Goal: Information Seeking & Learning: Learn about a topic

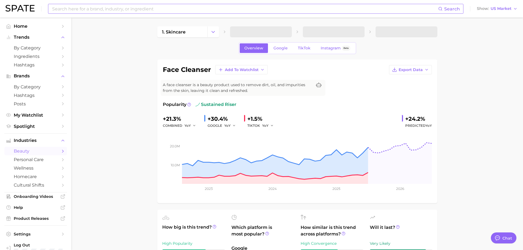
type textarea "x"
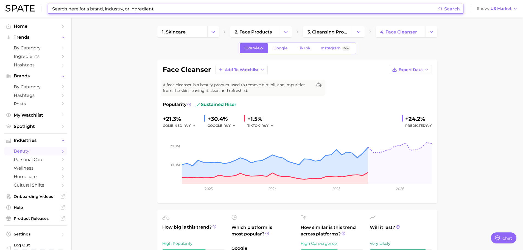
click at [109, 7] on input at bounding box center [245, 8] width 387 height 9
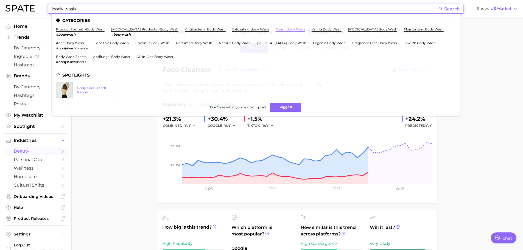
click at [287, 29] on link "foam body wash" at bounding box center [290, 29] width 29 height 4
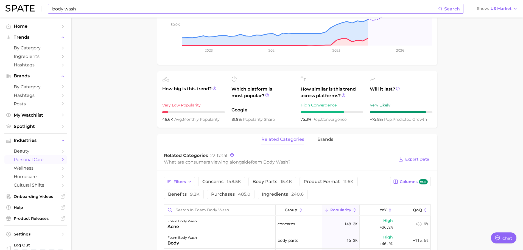
scroll to position [110, 0]
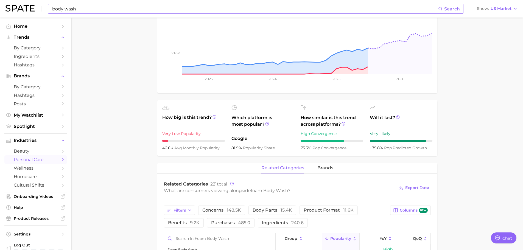
click at [105, 7] on input "body wash" at bounding box center [245, 8] width 387 height 9
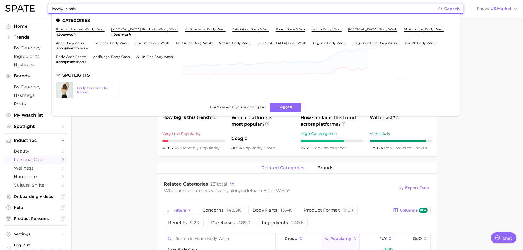
click at [469, 88] on main "1. bath & body 2. body care products 3. [MEDICAL_DATA] products 4. foam body wa…" at bounding box center [297, 213] width 452 height 610
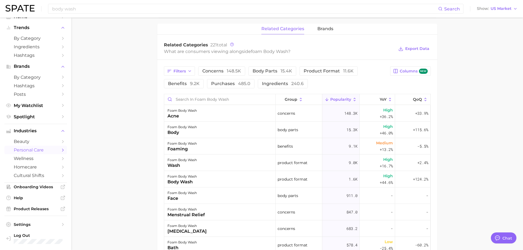
scroll to position [220, 0]
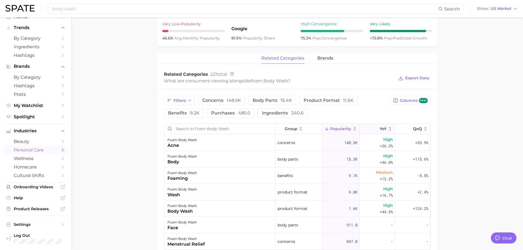
click at [388, 128] on icon at bounding box center [390, 129] width 5 height 5
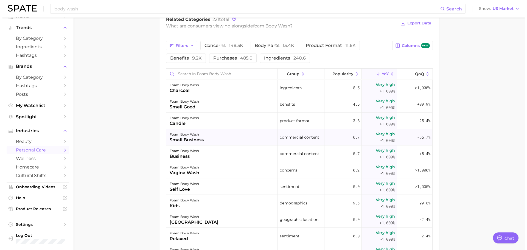
scroll to position [55, 0]
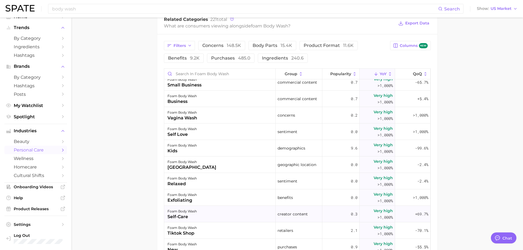
click at [212, 210] on div "foam body wash self-care" at bounding box center [219, 214] width 111 height 16
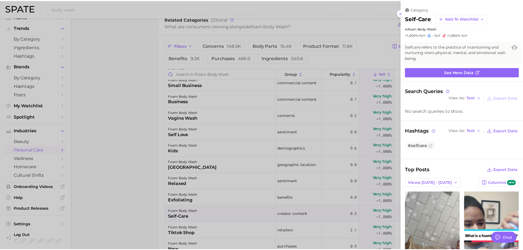
scroll to position [0, 0]
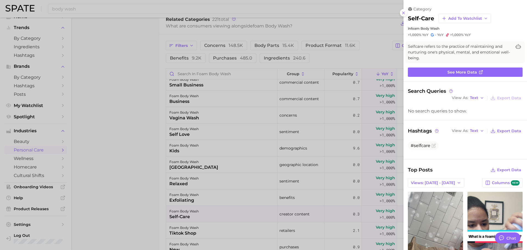
click at [138, 194] on div at bounding box center [263, 125] width 527 height 250
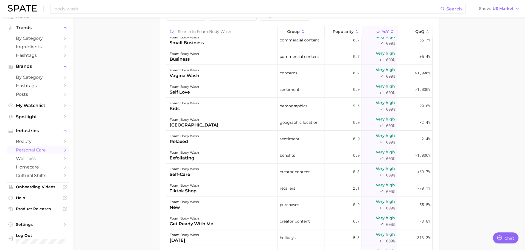
scroll to position [357, 0]
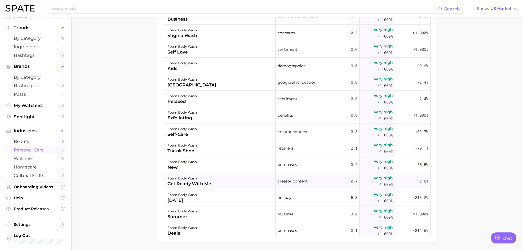
click at [195, 176] on div "foam body wash" at bounding box center [189, 178] width 44 height 7
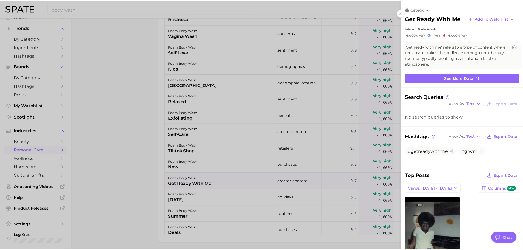
scroll to position [0, 0]
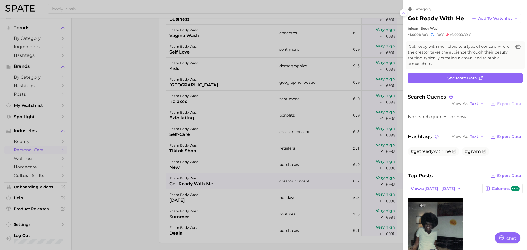
click at [185, 143] on div at bounding box center [263, 125] width 527 height 250
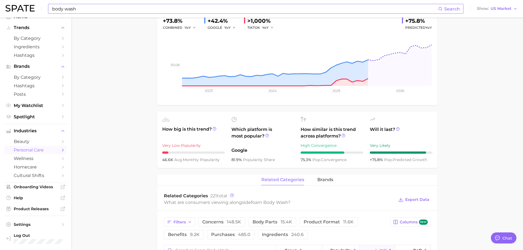
scroll to position [47, 0]
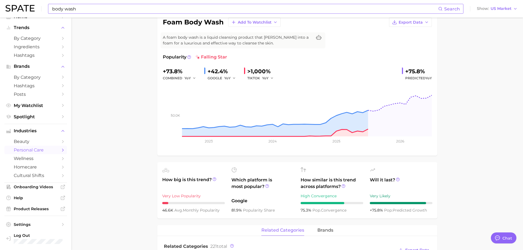
click at [142, 5] on input "body wash" at bounding box center [245, 8] width 387 height 9
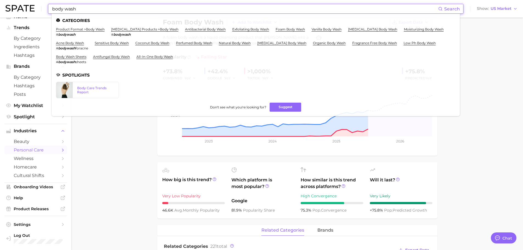
click at [142, 5] on input "body wash" at bounding box center [245, 8] width 387 height 9
click at [106, 7] on input "body wash" at bounding box center [245, 8] width 387 height 9
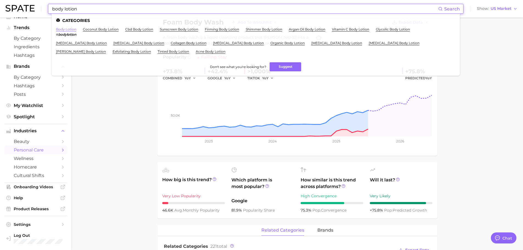
type input "body lotion"
click at [74, 30] on link "body lotion" at bounding box center [66, 29] width 20 height 4
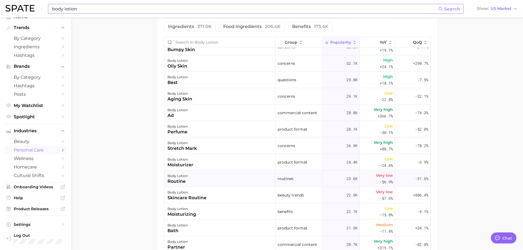
scroll to position [275, 0]
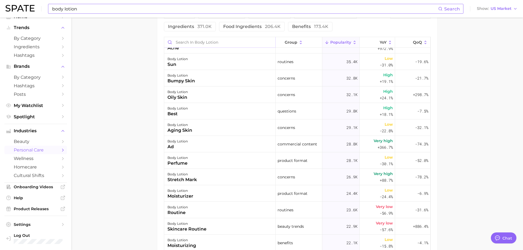
click at [196, 46] on input "Search in body lotion" at bounding box center [219, 42] width 111 height 10
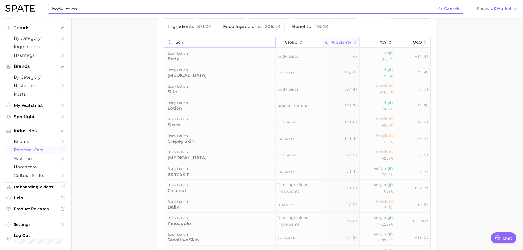
scroll to position [261, 0]
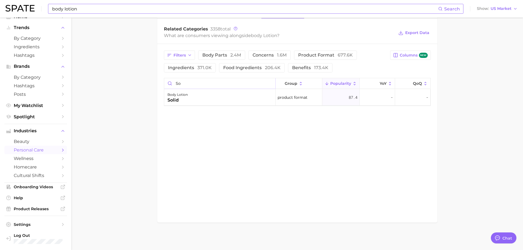
type input "s"
type input "burs"
click at [72, 9] on input "body lotion" at bounding box center [245, 8] width 387 height 9
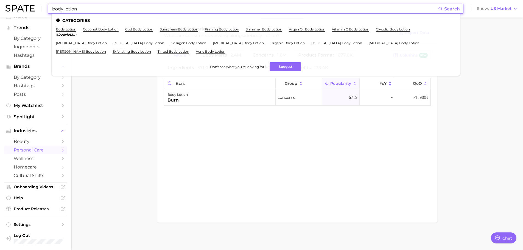
click at [72, 9] on input "body lotion" at bounding box center [245, 8] width 387 height 9
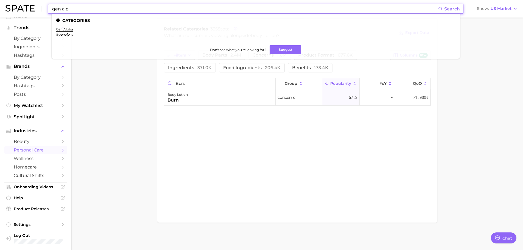
type input "gen alp"
click at [66, 33] on em "genalp" at bounding box center [63, 34] width 11 height 4
click at [73, 23] on ul "Categories gen alpha # genalp ha Don't see what you're looking for? Suggest" at bounding box center [256, 36] width 408 height 45
click at [71, 30] on link "gen alpha" at bounding box center [64, 29] width 17 height 4
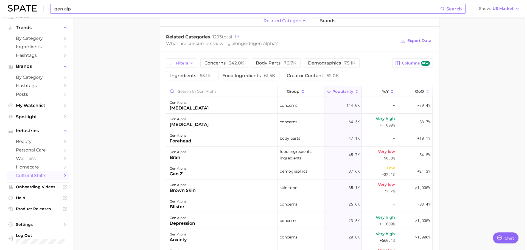
scroll to position [275, 0]
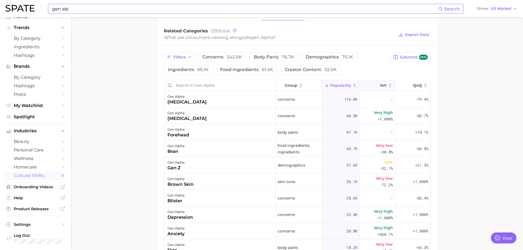
click at [383, 80] on button "YoY" at bounding box center [377, 85] width 35 height 11
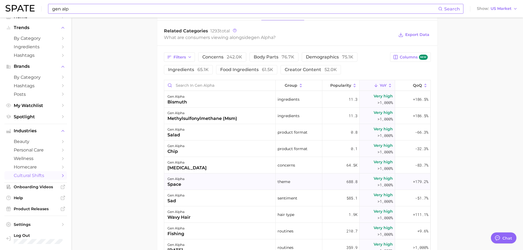
click at [169, 181] on div "space" at bounding box center [175, 184] width 17 height 7
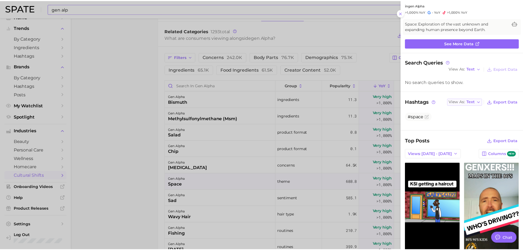
scroll to position [46, 0]
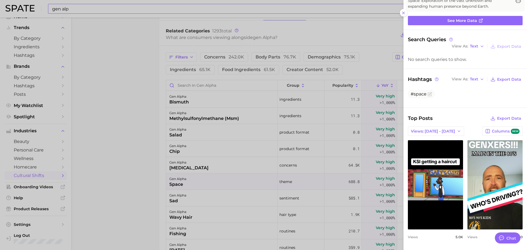
click at [90, 110] on div at bounding box center [263, 125] width 527 height 250
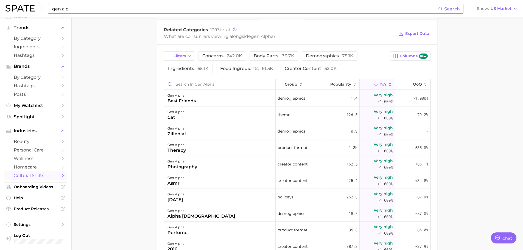
scroll to position [220, 0]
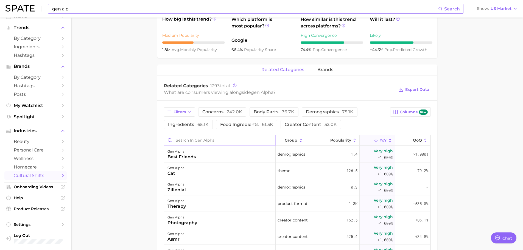
click at [205, 137] on input "Search in gen alpha" at bounding box center [219, 140] width 111 height 10
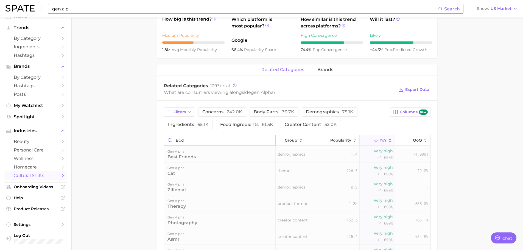
scroll to position [0, 0]
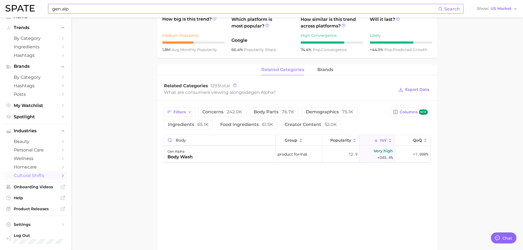
type input "body"
click at [268, 135] on input "body" at bounding box center [219, 140] width 111 height 10
click at [270, 135] on input "body" at bounding box center [219, 140] width 111 height 10
type input "m"
type input "s"
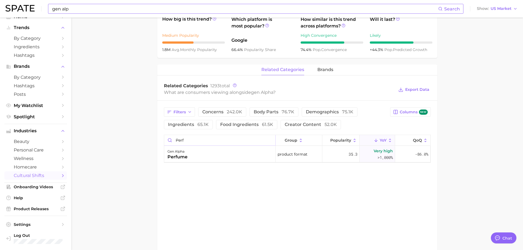
type input "perf"
click at [271, 136] on input "perf" at bounding box center [219, 140] width 111 height 10
click at [270, 135] on input "perf" at bounding box center [219, 140] width 111 height 10
type input "s"
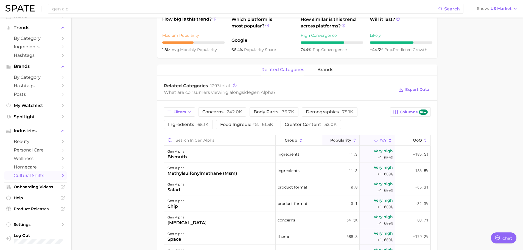
click at [348, 135] on button "Popularity" at bounding box center [340, 140] width 37 height 11
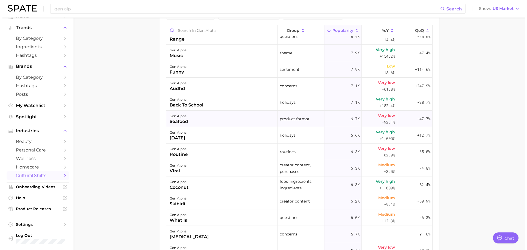
scroll to position [329, 0]
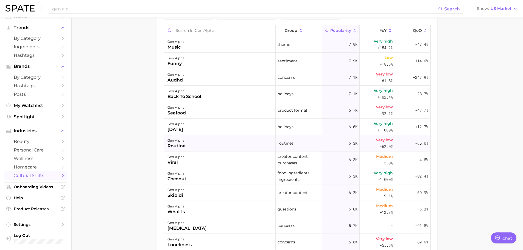
click at [218, 135] on div "gen alpha routine" at bounding box center [219, 143] width 111 height 16
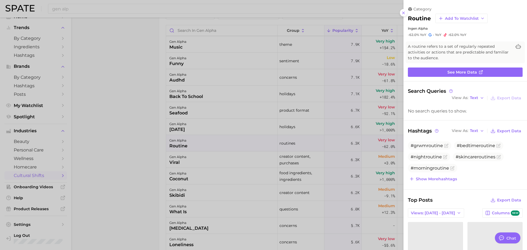
drag, startPoint x: 160, startPoint y: 114, endPoint x: 160, endPoint y: 74, distance: 40.4
click at [160, 114] on div at bounding box center [263, 125] width 527 height 250
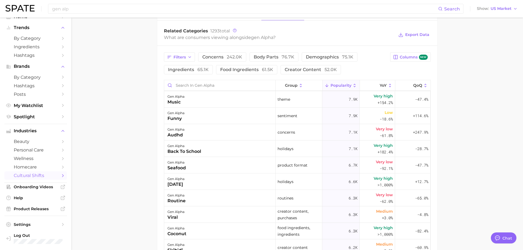
scroll to position [165, 0]
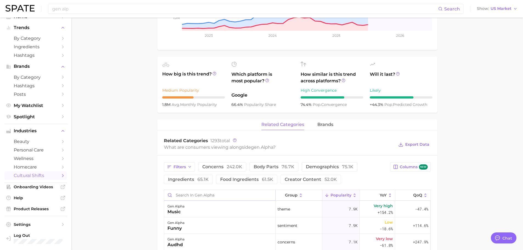
click at [203, 191] on input "Search in gen alpha" at bounding box center [219, 195] width 111 height 10
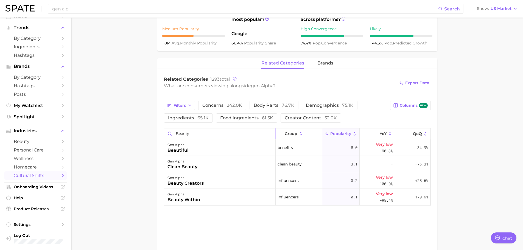
scroll to position [271, 0]
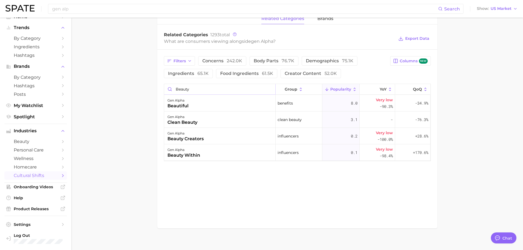
type input "beauty"
click at [267, 84] on input "beauty" at bounding box center [219, 89] width 111 height 10
click at [271, 85] on input "beauty" at bounding box center [219, 89] width 111 height 10
click at [269, 84] on input "beauty" at bounding box center [219, 89] width 111 height 10
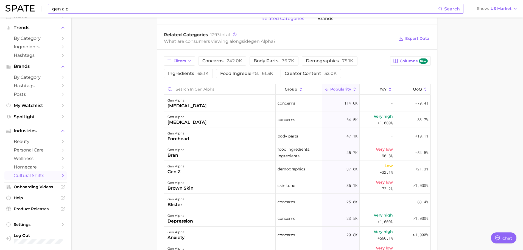
click at [121, 10] on input "gen alp" at bounding box center [245, 8] width 387 height 9
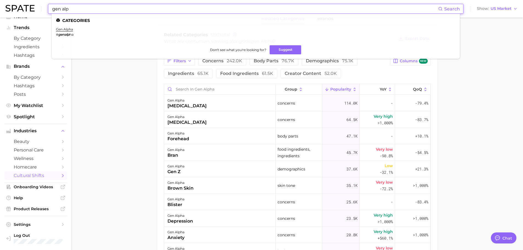
click at [121, 10] on input "gen alp" at bounding box center [245, 8] width 387 height 9
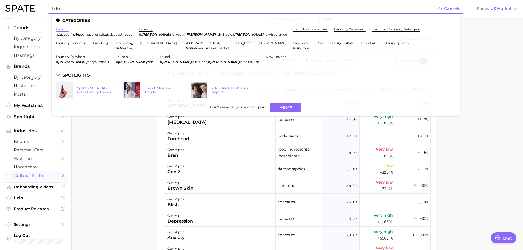
click at [66, 30] on link "labubu" at bounding box center [62, 29] width 13 height 4
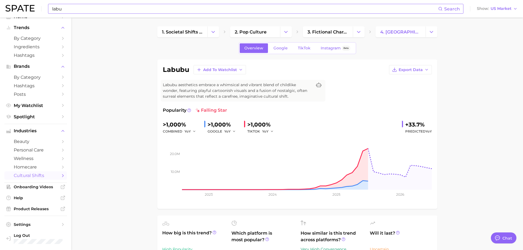
click at [110, 11] on input "labu" at bounding box center [245, 8] width 387 height 9
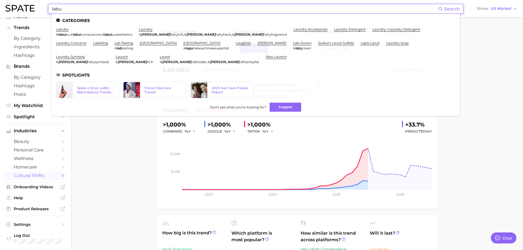
click at [109, 11] on input "labu" at bounding box center [245, 8] width 387 height 9
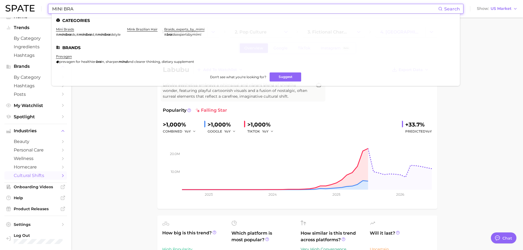
click at [89, 10] on input "MINI BRA" at bounding box center [245, 8] width 387 height 9
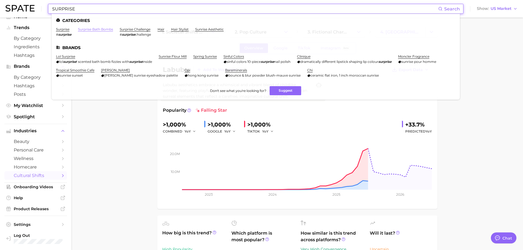
type input "SURPRISE"
click at [103, 30] on link "surprise bath bombs" at bounding box center [95, 29] width 35 height 4
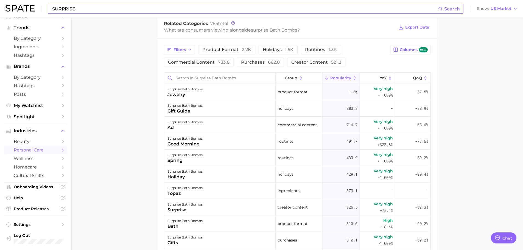
scroll to position [275, 0]
click at [388, 79] on icon at bounding box center [390, 79] width 5 height 5
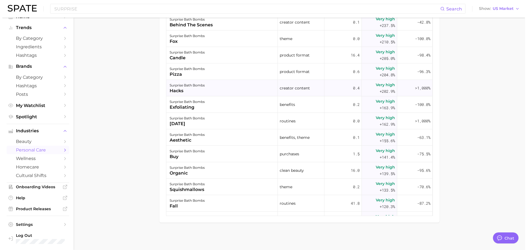
scroll to position [1977, 0]
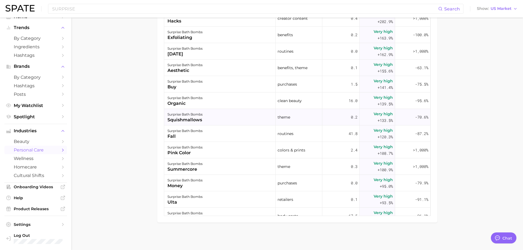
click at [202, 116] on div "surprise bath bombs" at bounding box center [184, 114] width 35 height 7
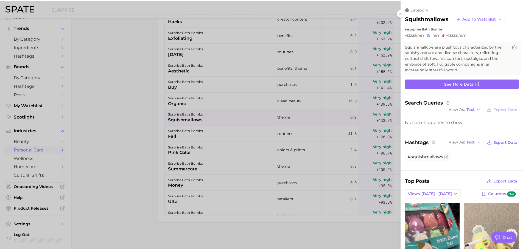
scroll to position [0, 0]
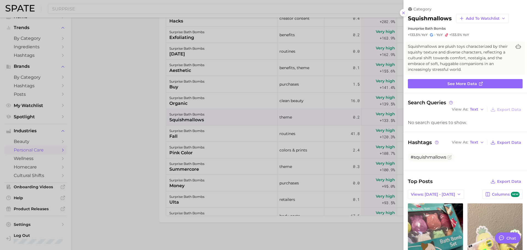
click at [130, 105] on div at bounding box center [263, 125] width 527 height 250
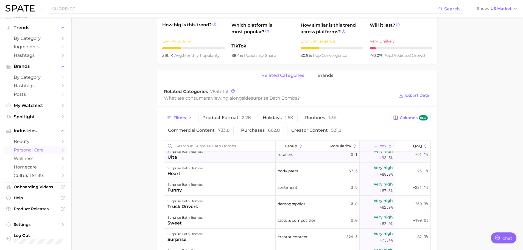
scroll to position [209, 0]
click at [352, 144] on icon at bounding box center [354, 145] width 5 height 5
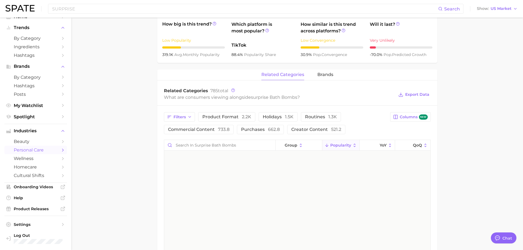
scroll to position [0, 0]
